Goal: Task Accomplishment & Management: Complete application form

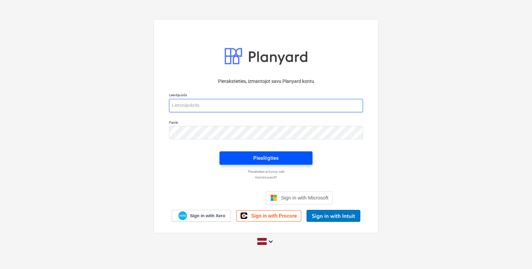
type input "lasma.erharde@bonava.com"
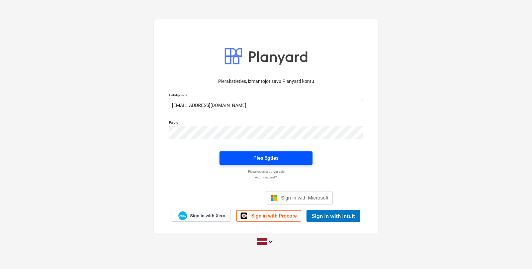
click at [277, 158] on div "Pieslēgties" at bounding box center [265, 158] width 25 height 9
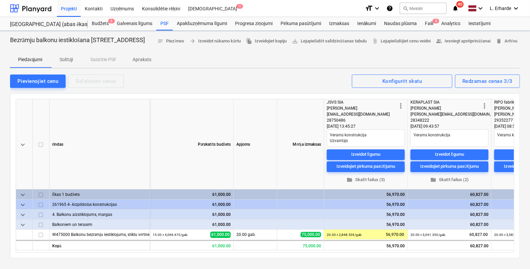
type textarea "x"
click at [68, 63] on p "Solītāji" at bounding box center [66, 59] width 16 height 7
click at [458, 8] on icon "notifications" at bounding box center [455, 8] width 7 height 8
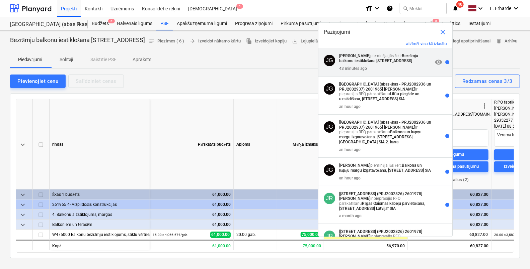
click at [396, 59] on strong "Bezrāmju balkonu iestiklošana [STREET_ADDRESS]" at bounding box center [378, 59] width 79 height 10
type textarea "x"
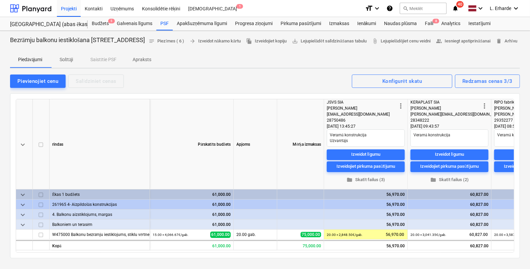
click at [457, 10] on icon "notifications" at bounding box center [455, 8] width 7 height 8
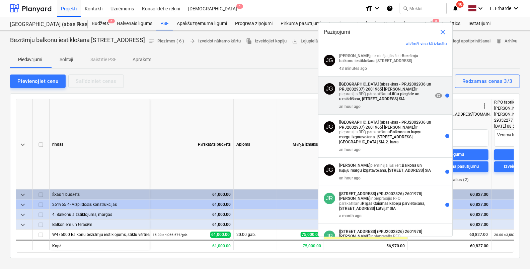
click at [381, 101] on strong "Lilftu piegāde un uzstādīšana, Nīcgales iela N17A, Bonava Latvija SIA" at bounding box center [379, 97] width 80 height 10
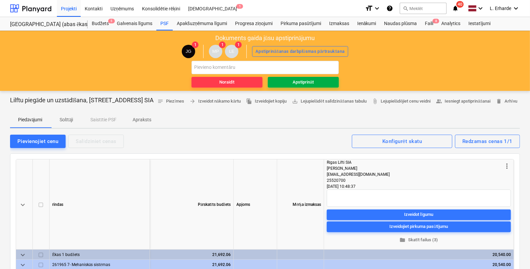
click at [320, 81] on span "Apstiprināt" at bounding box center [303, 83] width 66 height 8
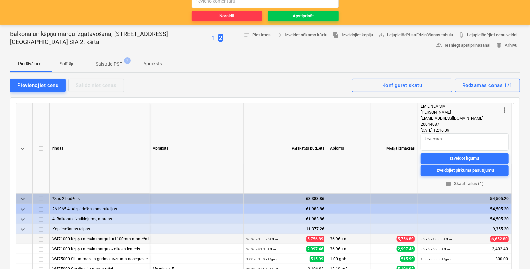
scroll to position [153, 0]
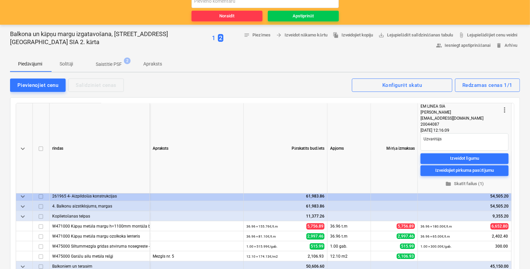
click at [119, 62] on p "Saistītie PSF" at bounding box center [109, 64] width 26 height 7
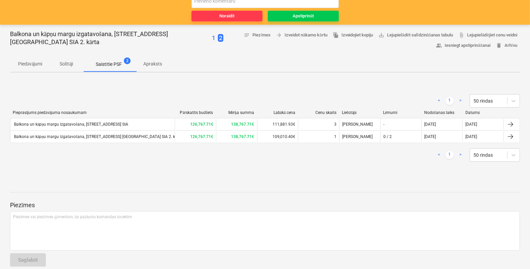
click at [68, 65] on p "Solītāji" at bounding box center [66, 64] width 16 height 7
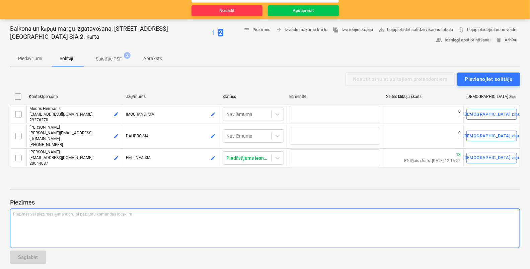
scroll to position [74, 0]
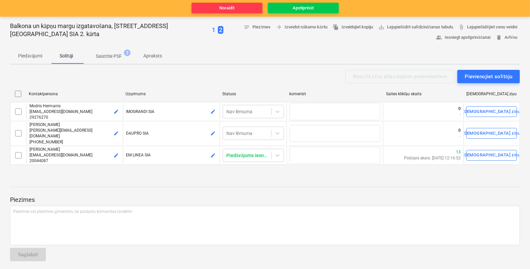
click at [111, 56] on p "Saistītie PSF" at bounding box center [109, 56] width 26 height 7
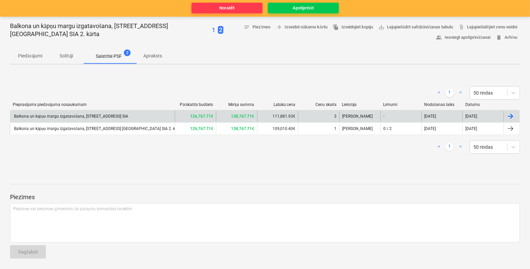
click at [120, 114] on div "Balkona un kāpņu margu izgatavošana, Nīcgales iela N17A, Bonava Latvija SIA" at bounding box center [70, 116] width 115 height 5
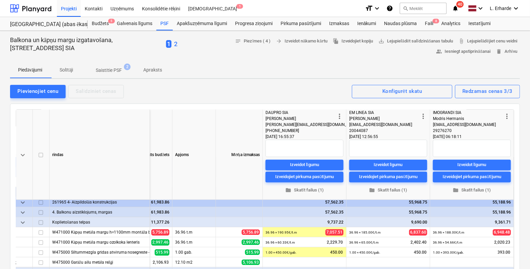
click at [199, 44] on div "notes Piezīmes ( 4 ) arrow_forward Izveidot nākamo kārtu file_copy Izveidojiet …" at bounding box center [348, 46] width 342 height 21
click at [177, 45] on p "2" at bounding box center [175, 44] width 3 height 8
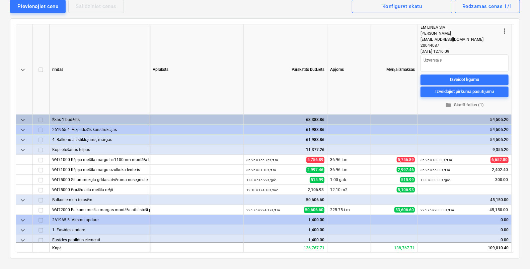
scroll to position [41, 0]
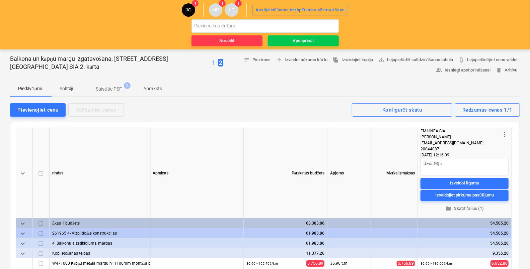
click at [212, 64] on p "1" at bounding box center [213, 63] width 3 height 8
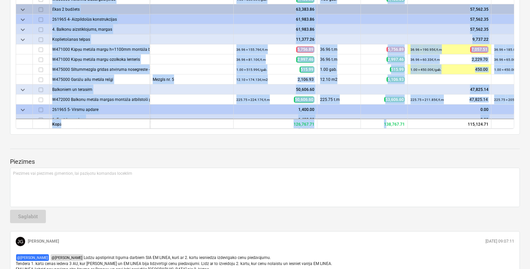
scroll to position [155, 0]
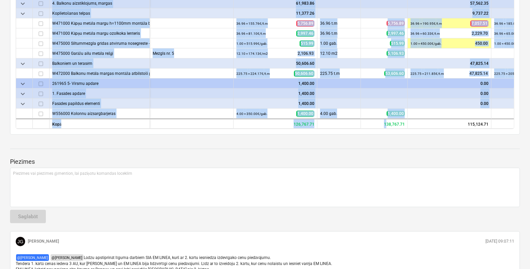
drag, startPoint x: 386, startPoint y: 125, endPoint x: 438, endPoint y: 129, distance: 52.3
click at [438, 129] on div "keyboard_arrow_down rindas Apraksts Pārskatīts budžets Apjoms Mērķa izmaksas mo…" at bounding box center [265, 14] width 498 height 229
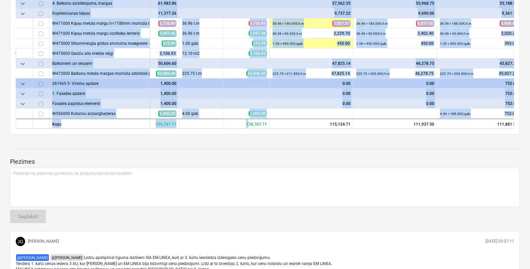
scroll to position [155, 142]
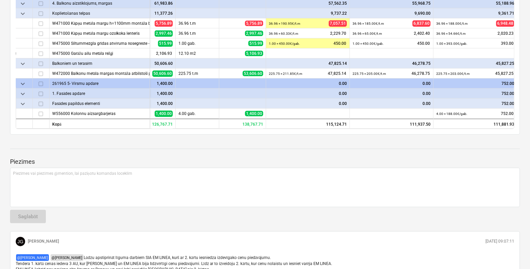
drag, startPoint x: 460, startPoint y: 159, endPoint x: 468, endPoint y: 156, distance: 9.1
click at [461, 159] on p "Piezīmes" at bounding box center [265, 162] width 510 height 8
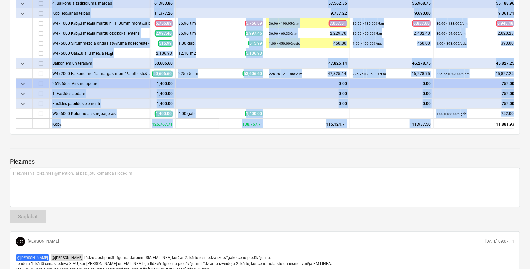
scroll to position [155, 147]
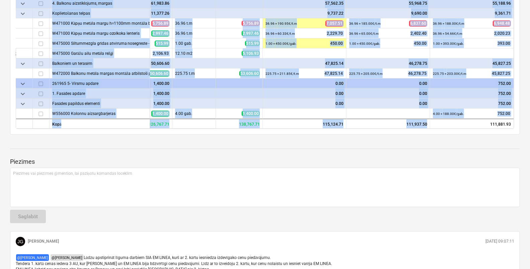
drag, startPoint x: 484, startPoint y: 125, endPoint x: 515, endPoint y: 127, distance: 31.2
click at [515, 127] on div "keyboard_arrow_down rindas Apraksts Pārskatīts budžets Apjoms Mērķa izmaksas mo…" at bounding box center [265, 15] width 510 height 240
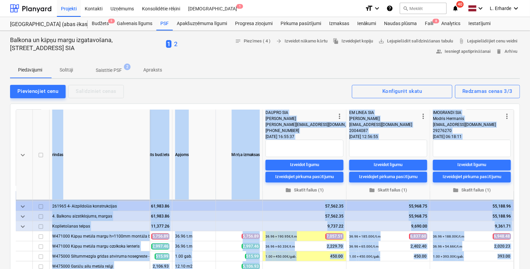
scroll to position [0, 147]
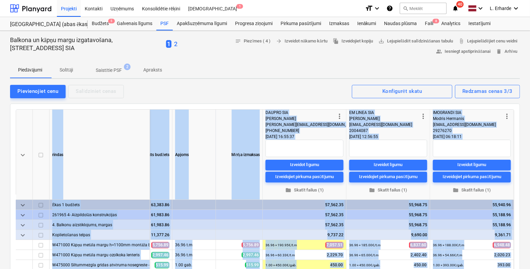
click at [177, 42] on p "2" at bounding box center [175, 44] width 3 height 8
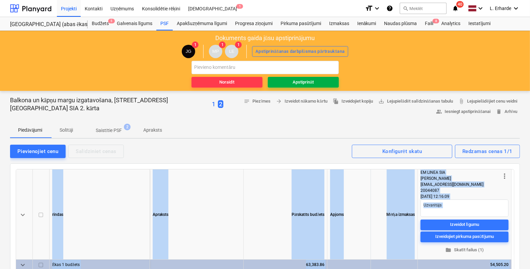
click at [312, 83] on div "Apstiprināt" at bounding box center [302, 83] width 21 height 8
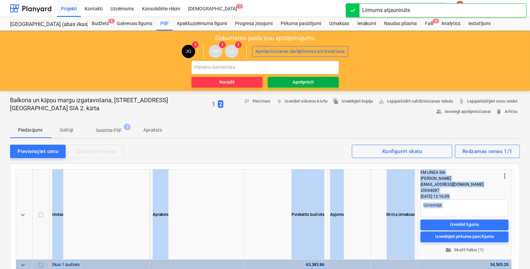
type textarea "x"
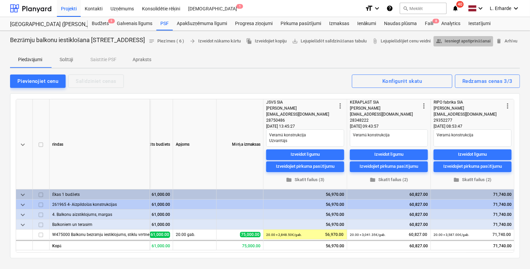
click at [471, 45] on span "people_alt Iesniegt apstiprināšanai" at bounding box center [463, 41] width 55 height 8
type textarea "x"
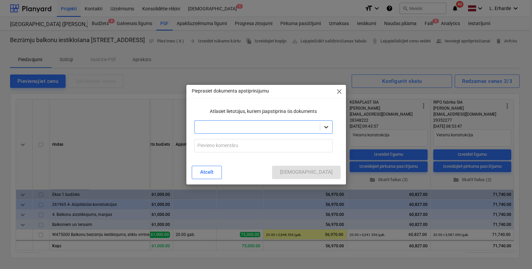
click at [323, 126] on icon at bounding box center [326, 127] width 7 height 7
type input "lāsm"
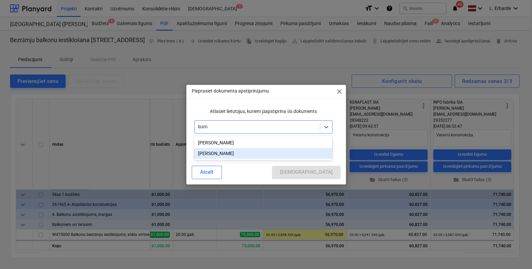
click at [253, 152] on div "[PERSON_NAME]" at bounding box center [263, 153] width 138 height 11
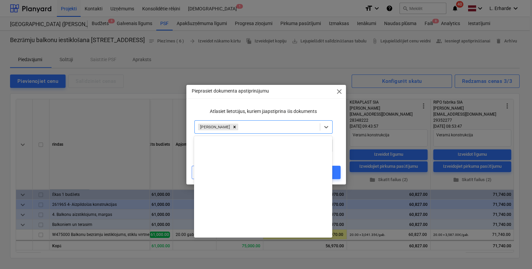
scroll to position [251, 0]
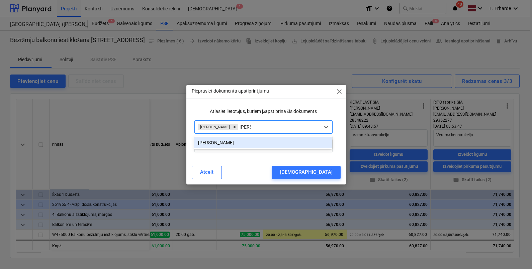
type input "[PERSON_NAME]"
click at [276, 144] on div "[PERSON_NAME]" at bounding box center [263, 143] width 138 height 11
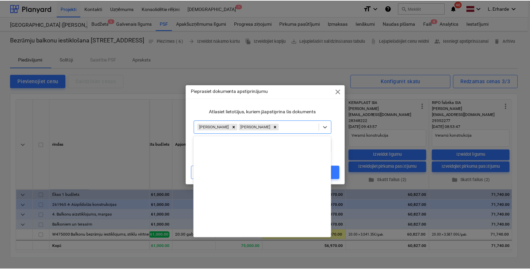
scroll to position [239, 0]
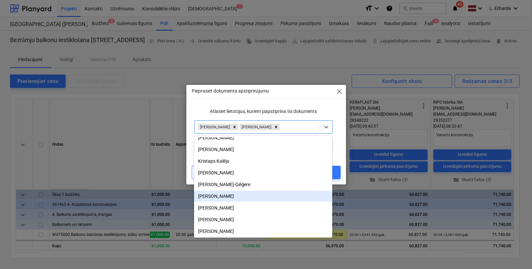
click at [326, 111] on p "Atlasiet lietotājus, kuriem jāapstiprina šis dokuments" at bounding box center [263, 111] width 138 height 7
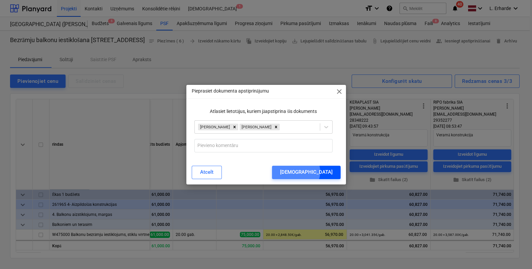
click at [331, 172] on div "[DEMOGRAPHIC_DATA]" at bounding box center [306, 172] width 53 height 9
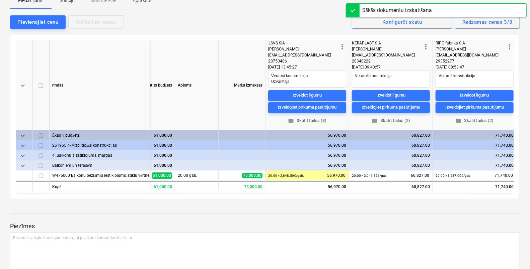
scroll to position [0, 0]
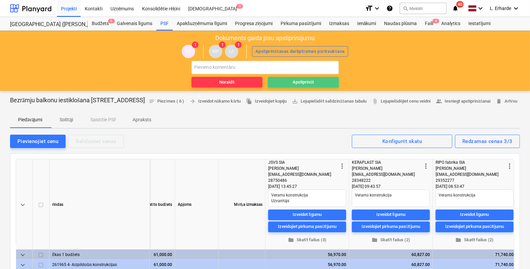
click at [314, 82] on span "Apstiprināt" at bounding box center [303, 83] width 66 height 8
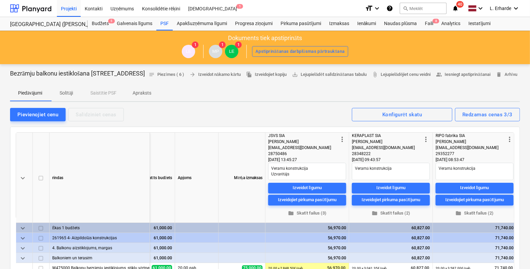
click at [242, 101] on div "Piedāvājumi Solītāji Saistītie PSF Apraksts" at bounding box center [265, 93] width 510 height 16
type textarea "x"
